Goal: Task Accomplishment & Management: Manage account settings

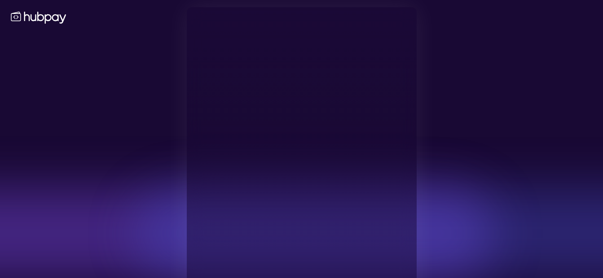
type input "**********"
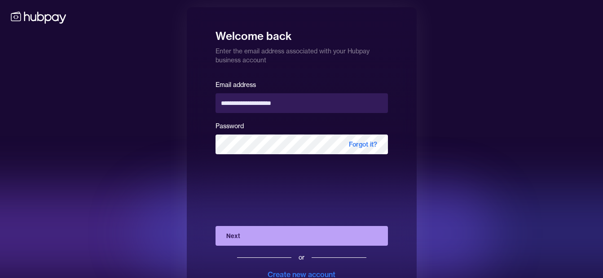
scroll to position [32, 0]
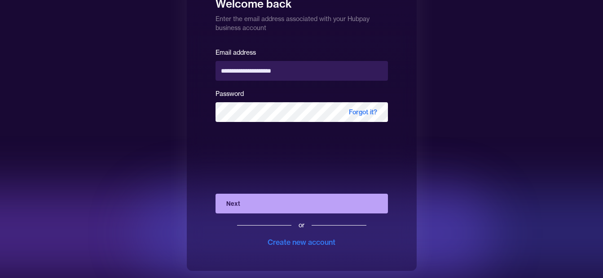
click at [231, 208] on button "Next" at bounding box center [301, 204] width 172 height 20
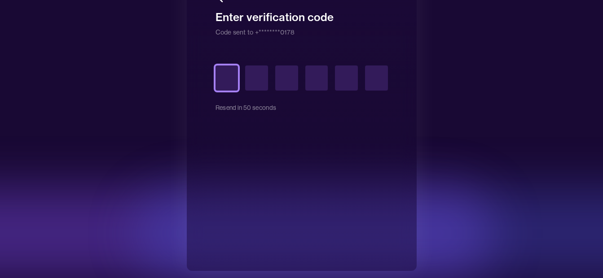
type input "*"
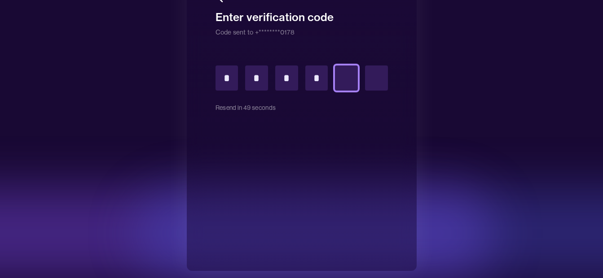
type input "*"
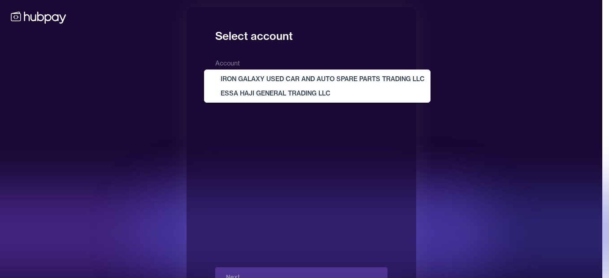
click at [321, 77] on body "**********" at bounding box center [301, 155] width 603 height 311
select select "**********"
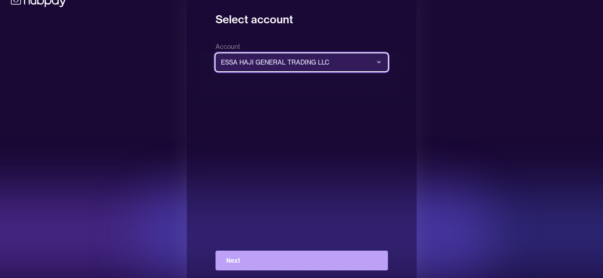
scroll to position [32, 0]
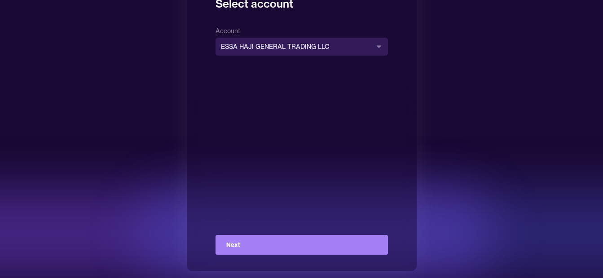
click at [271, 247] on button "Next" at bounding box center [301, 245] width 172 height 20
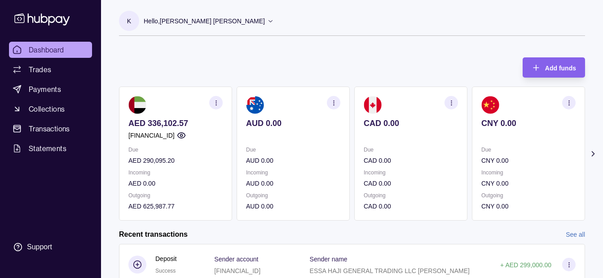
click at [196, 20] on p "Hello, [PERSON_NAME] [PERSON_NAME]" at bounding box center [204, 21] width 121 height 10
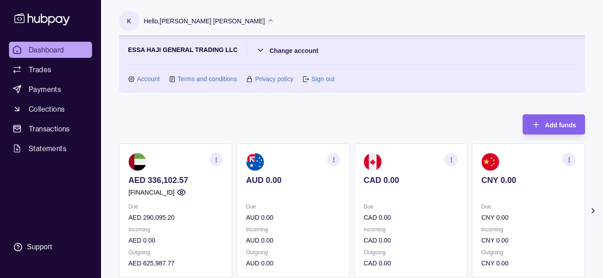
click at [207, 22] on p "Hello, [PERSON_NAME] [PERSON_NAME]" at bounding box center [204, 21] width 121 height 10
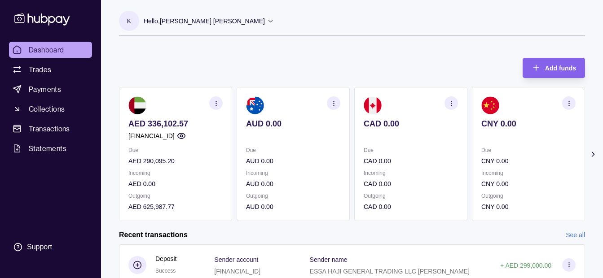
click at [210, 19] on p "Hello, [PERSON_NAME] [PERSON_NAME]" at bounding box center [204, 21] width 121 height 10
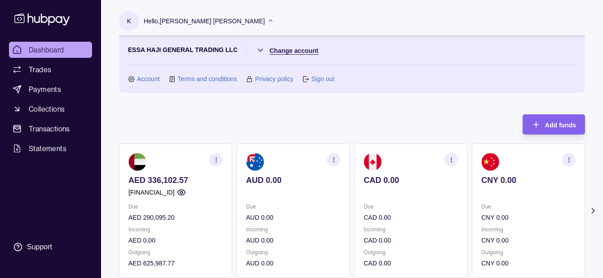
click at [313, 50] on html "Dashboard Trades Payments Collections Transactions Statements Support K Hello, …" at bounding box center [301, 267] width 603 height 534
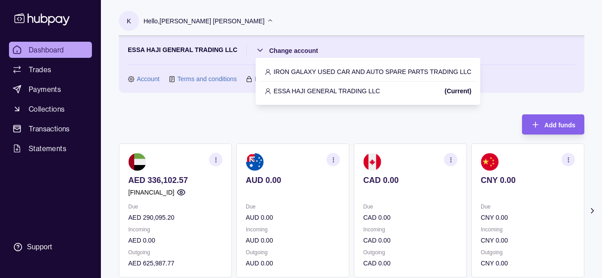
click at [306, 66] on div "IRON GALAXY USED CAR AND AUTO SPARE PARTS TRADING LLC" at bounding box center [368, 71] width 216 height 19
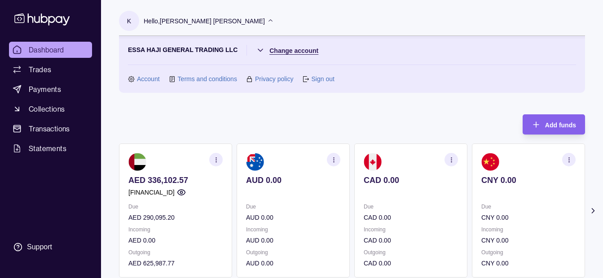
click at [285, 49] on html "Dashboard Trades Payments Collections Transactions Statements Support K Hello, …" at bounding box center [301, 267] width 603 height 534
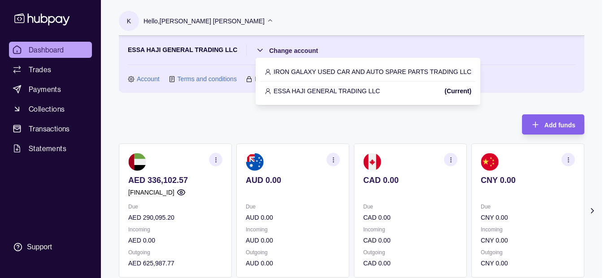
click at [287, 69] on p "IRON GALAXY USED CAR AND AUTO SPARE PARTS TRADING LLC" at bounding box center [373, 72] width 198 height 10
